Goal: Obtain resource: Download file/media

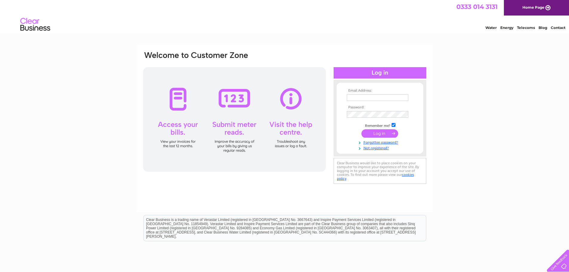
type input "chappotc@yahoo.co.uk"
click at [377, 135] on input "submit" at bounding box center [379, 133] width 37 height 8
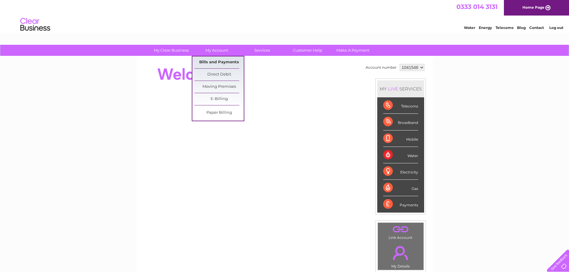
click at [216, 62] on link "Bills and Payments" at bounding box center [218, 62] width 49 height 12
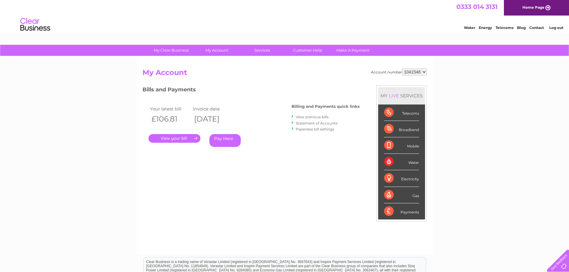
click at [174, 139] on link "." at bounding box center [174, 138] width 52 height 9
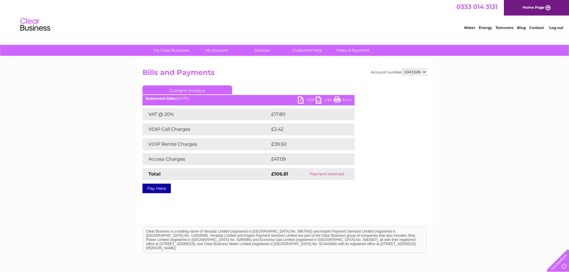
click at [300, 101] on link "PDF" at bounding box center [307, 100] width 18 height 9
click at [301, 99] on link "PDF" at bounding box center [307, 100] width 18 height 9
click at [554, 29] on link "Log out" at bounding box center [556, 27] width 14 height 4
